Goal: Check status: Check status

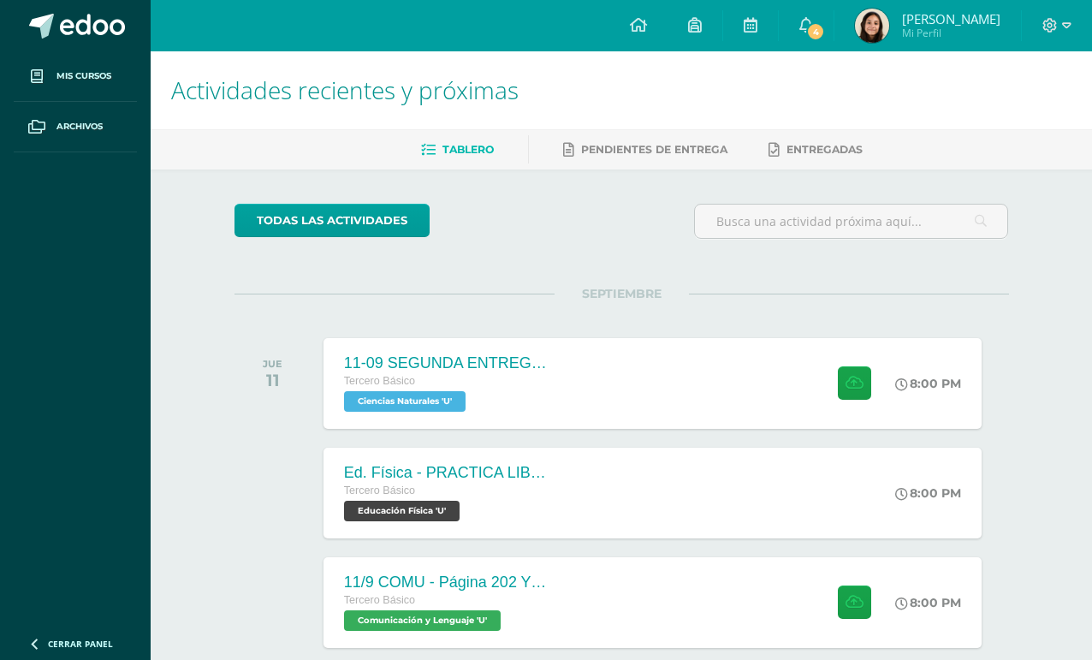
click at [822, 30] on span "4" at bounding box center [815, 31] width 19 height 19
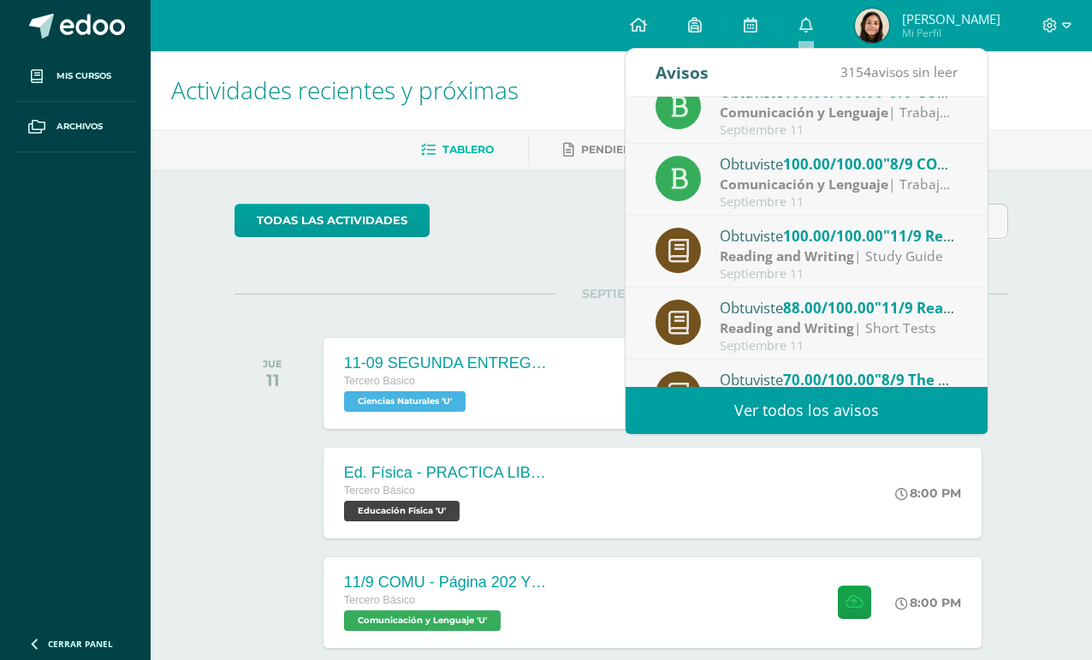
scroll to position [178, 0]
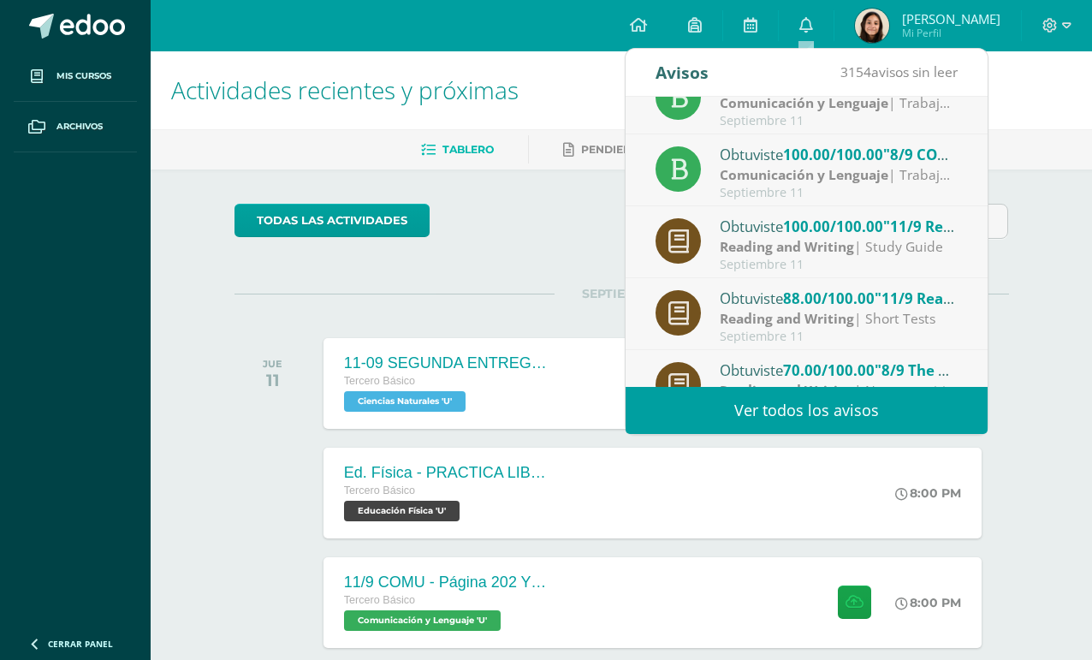
click at [1007, 488] on div "Ed. Física - PRACTICA LIBRE Voleibol - S4C2 Tercero Básico Educación Física 'U'…" at bounding box center [622, 493] width 775 height 96
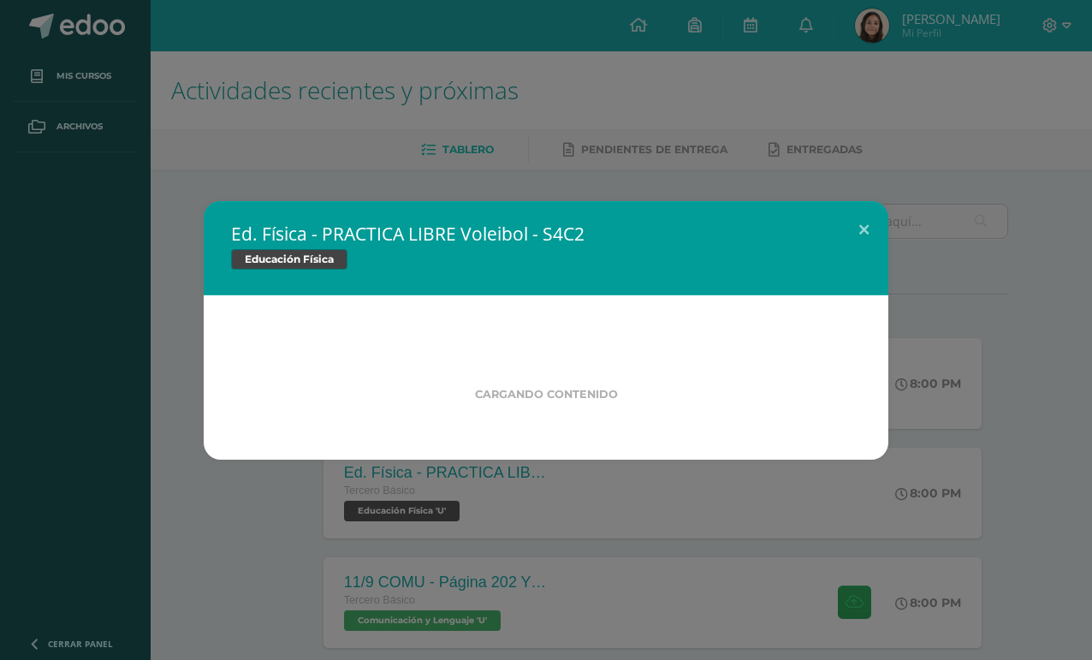
click at [878, 42] on div "Ed. Física - PRACTICA LIBRE Voleibol - S4C2 Educación Física Cargando contenido…" at bounding box center [546, 330] width 1092 height 660
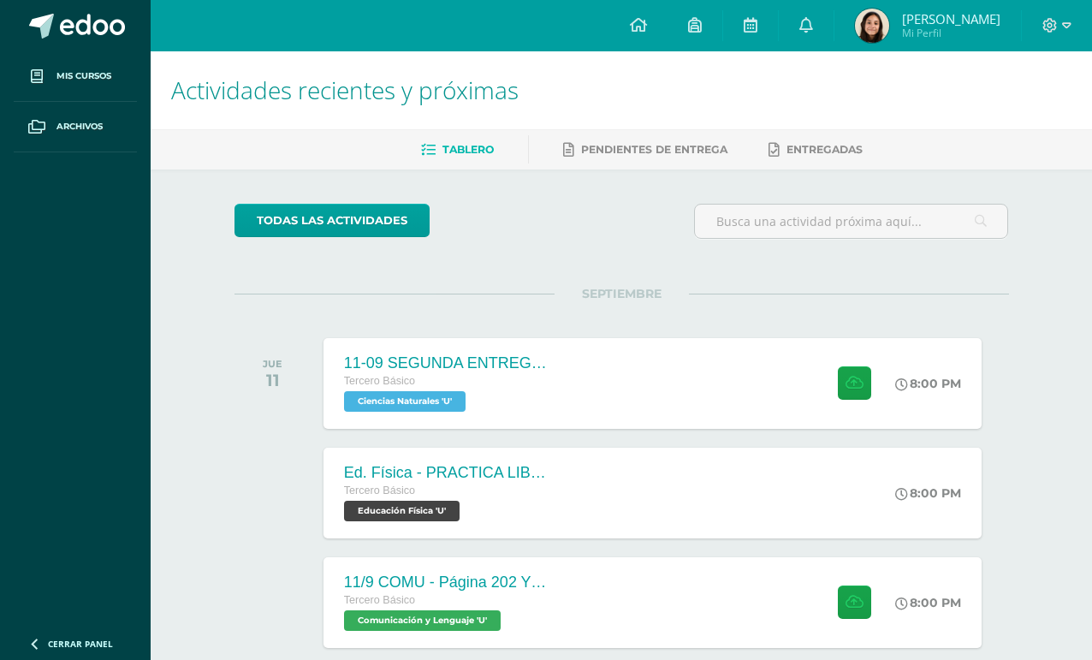
click at [875, 42] on img at bounding box center [872, 26] width 34 height 34
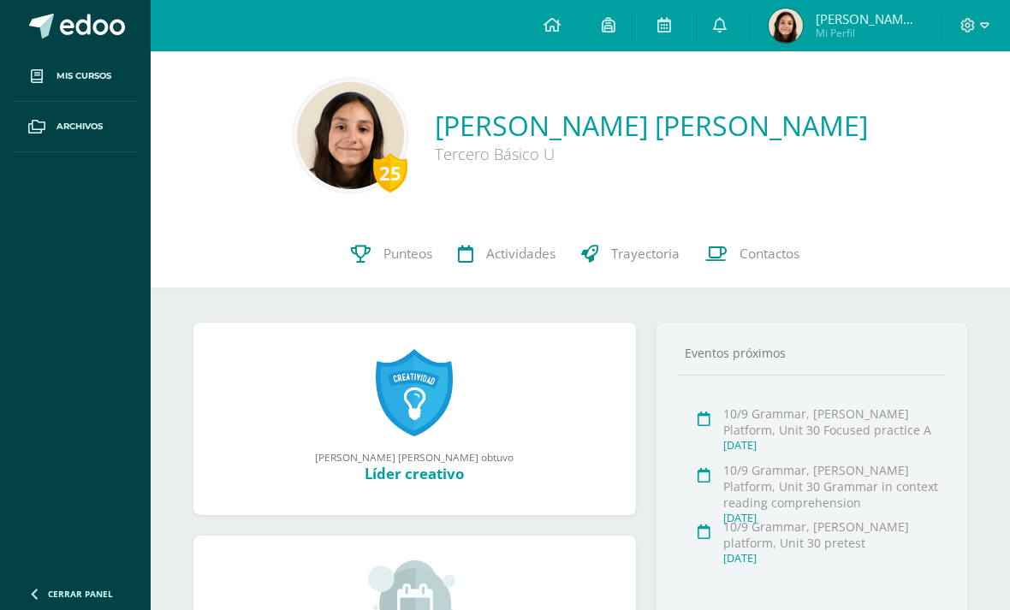
click at [425, 259] on span "Punteos" at bounding box center [407, 254] width 49 height 18
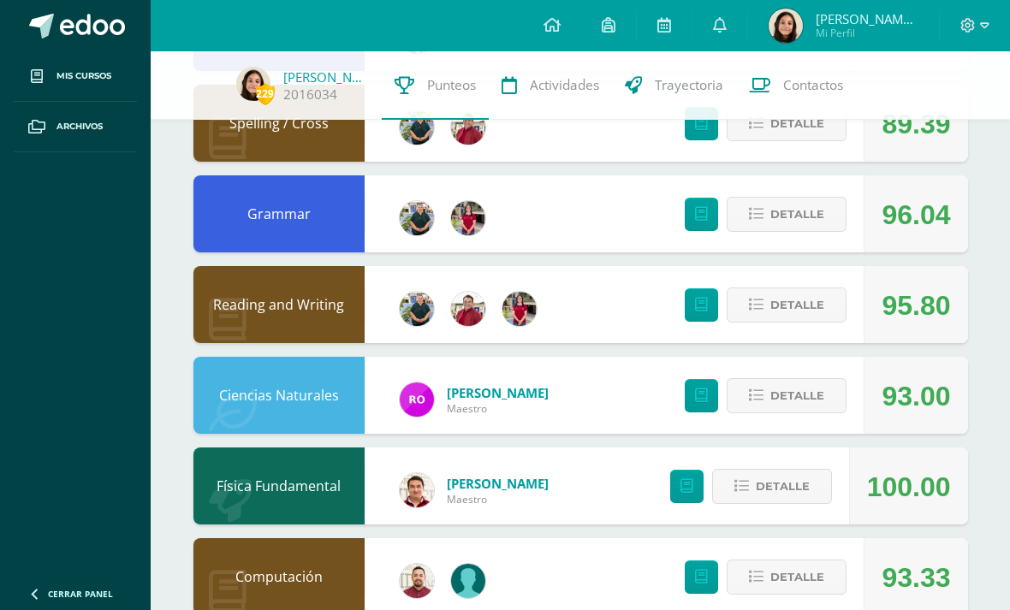
scroll to position [1004, 0]
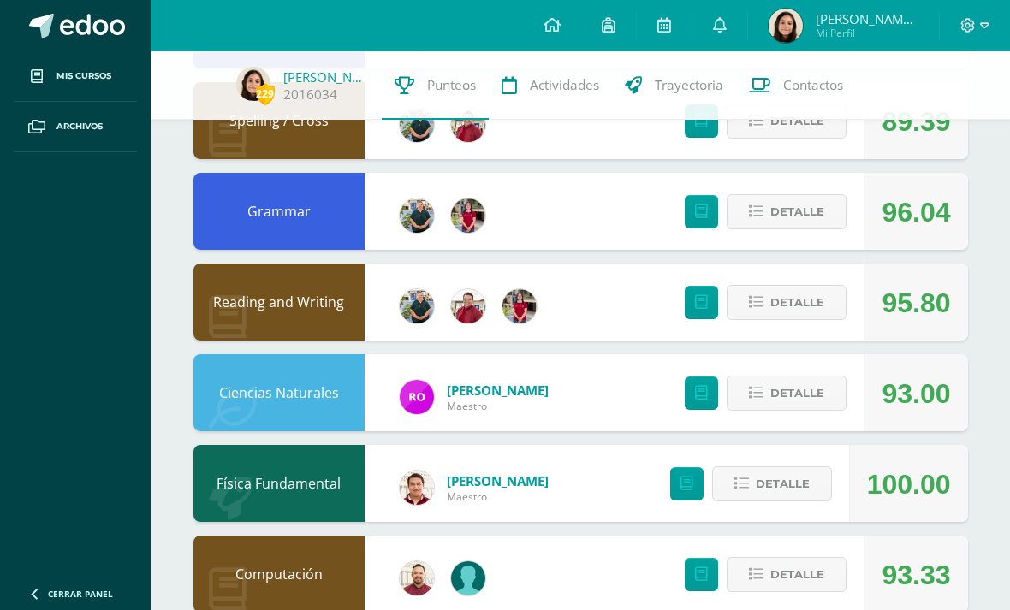
click at [707, 388] on link at bounding box center [701, 393] width 33 height 33
